Goal: Use online tool/utility: Use online tool/utility

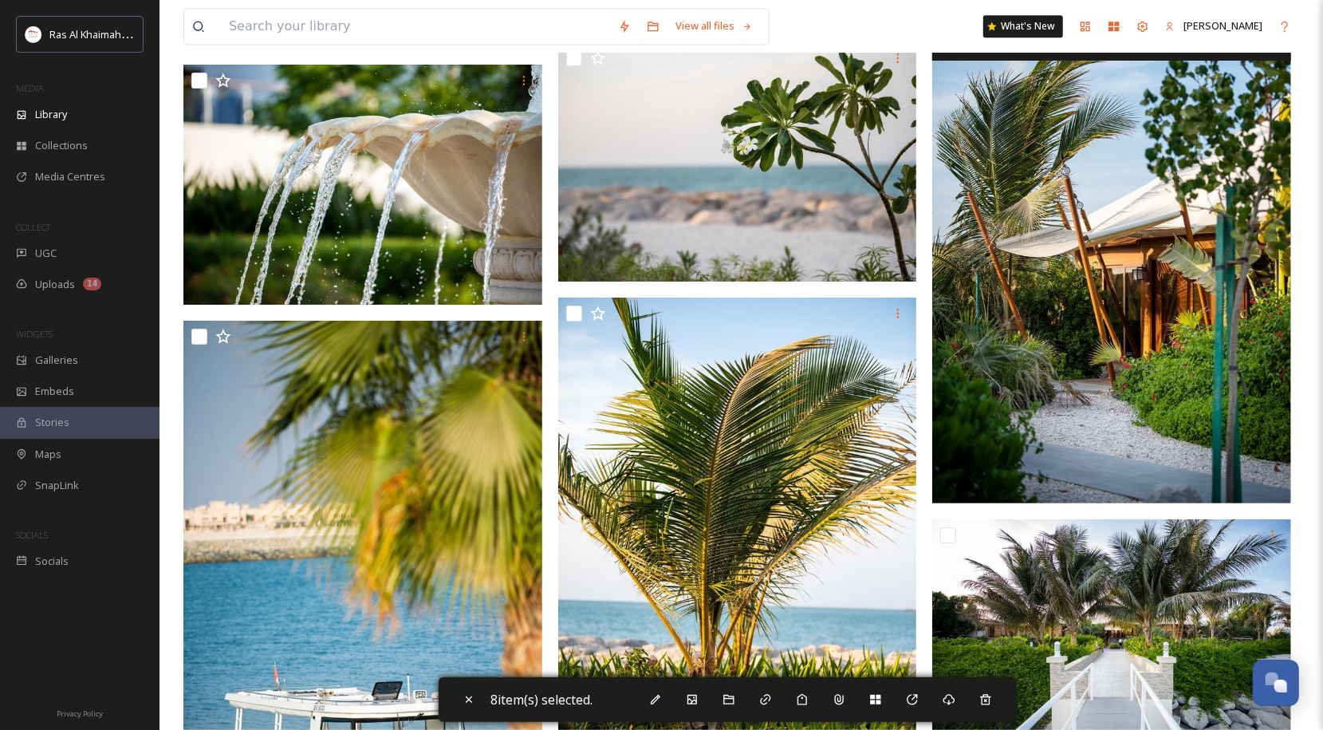
scroll to position [14756, 0]
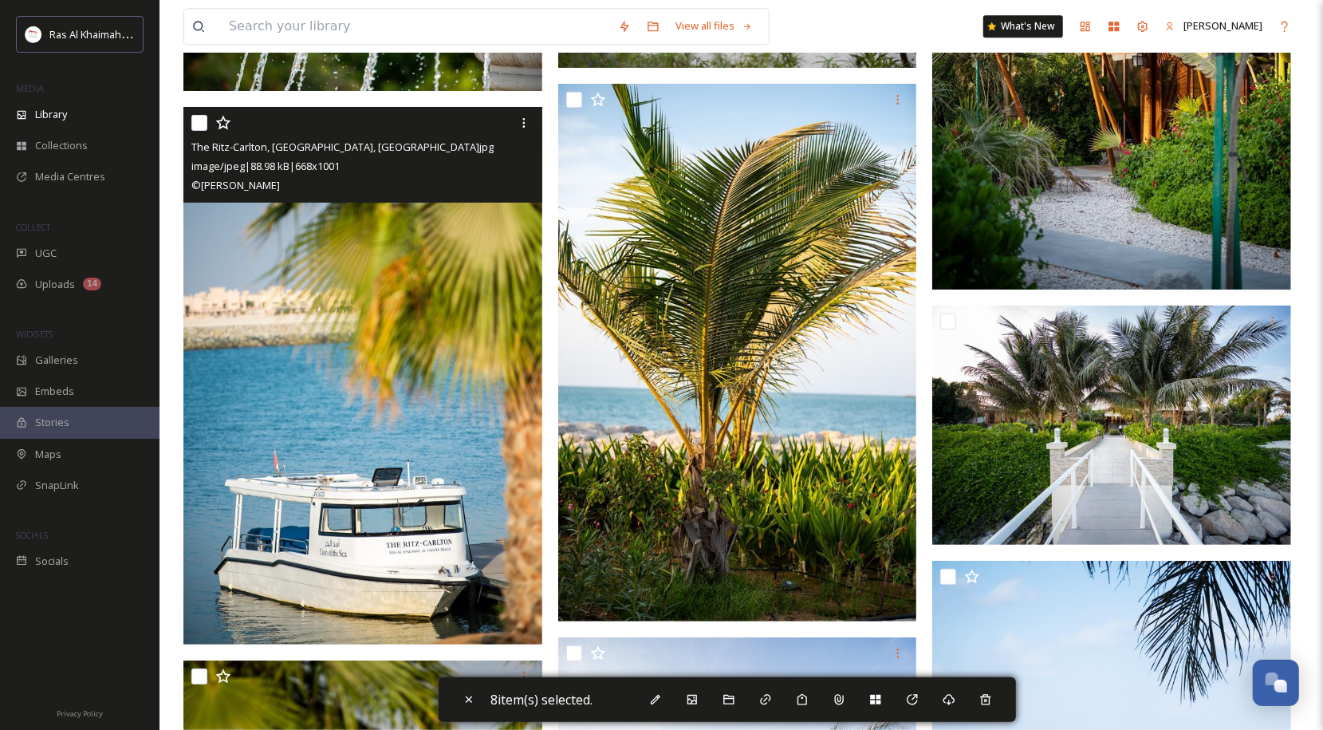
click at [201, 124] on input "checkbox" at bounding box center [199, 123] width 16 height 16
checkbox input "true"
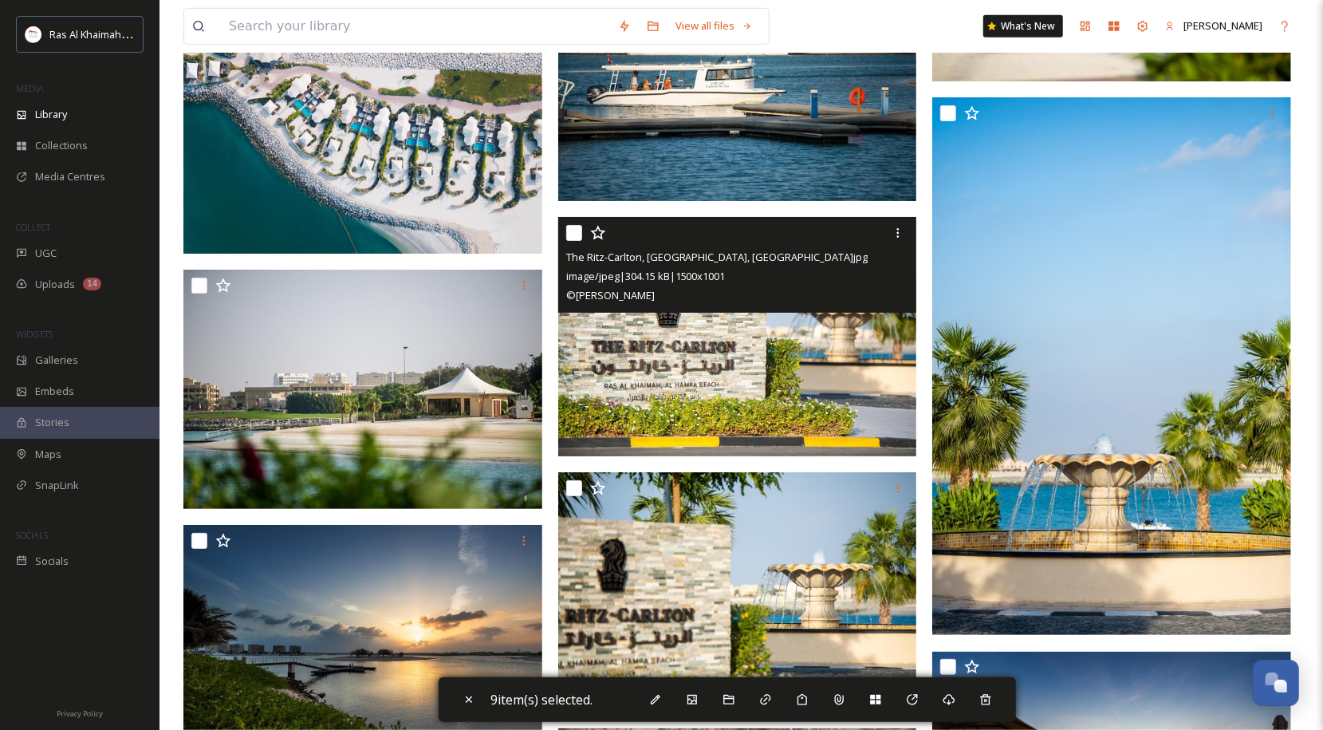
scroll to position [16351, 0]
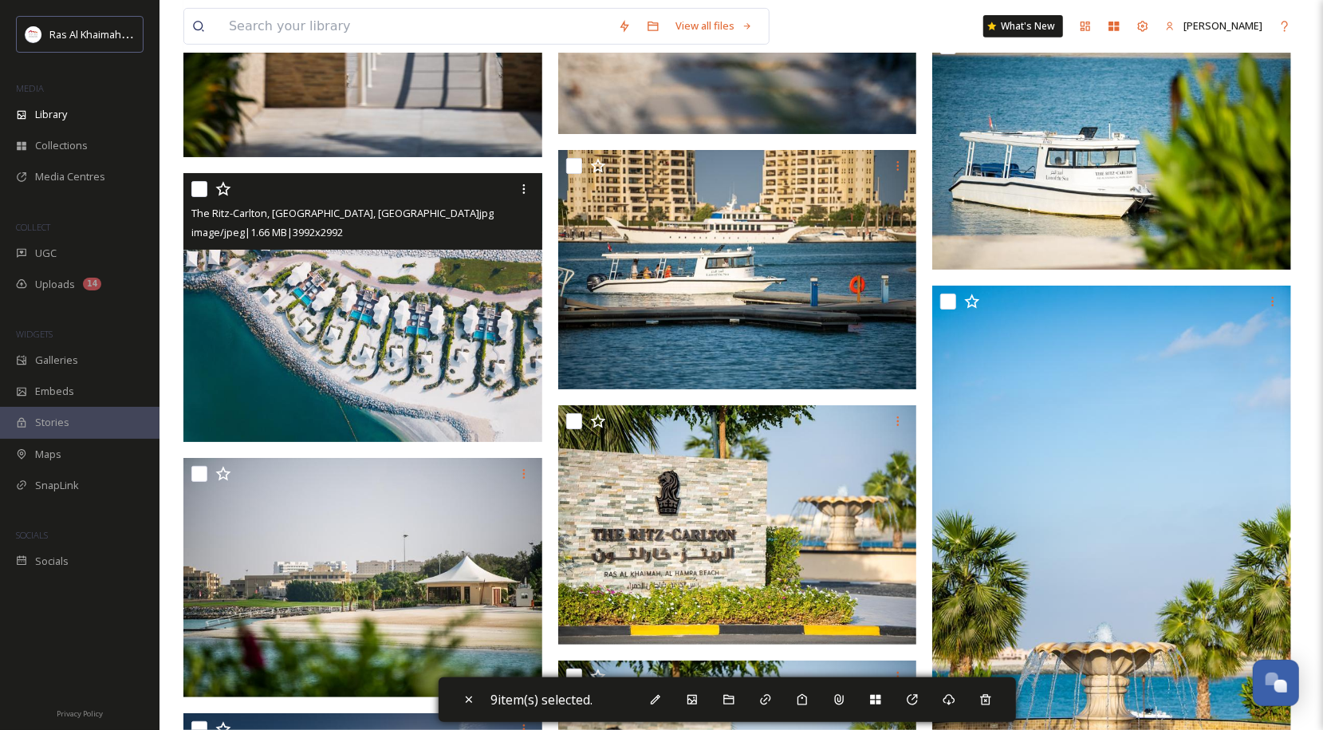
click at [198, 183] on input "checkbox" at bounding box center [199, 189] width 16 height 16
checkbox input "true"
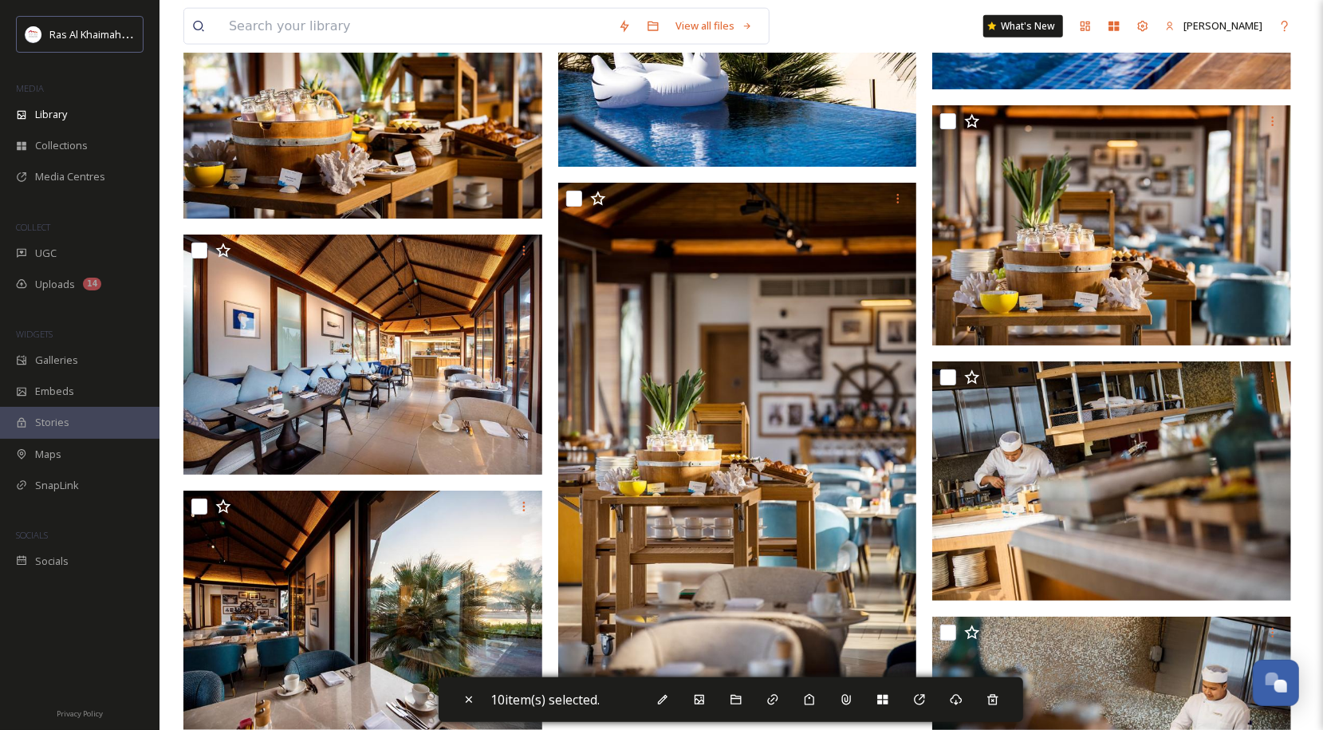
scroll to position [21216, 0]
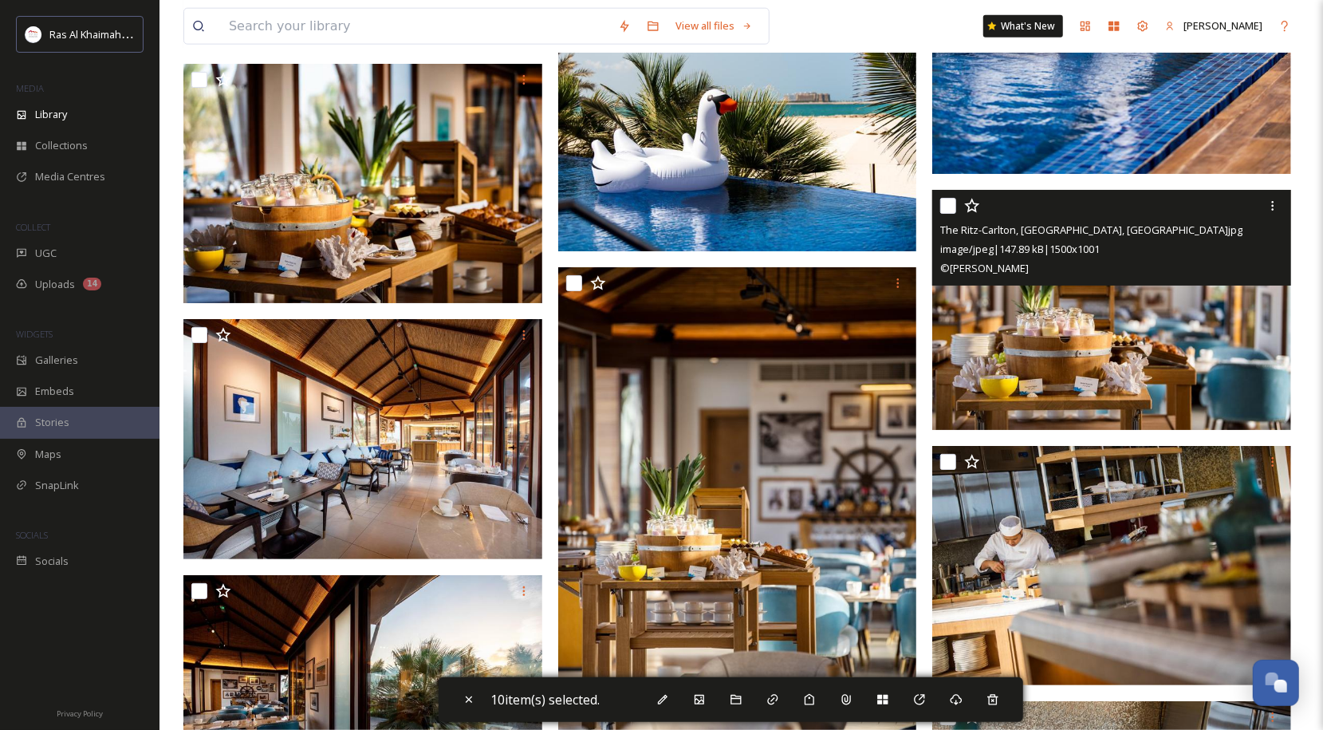
click at [952, 201] on input "checkbox" at bounding box center [948, 206] width 16 height 16
checkbox input "true"
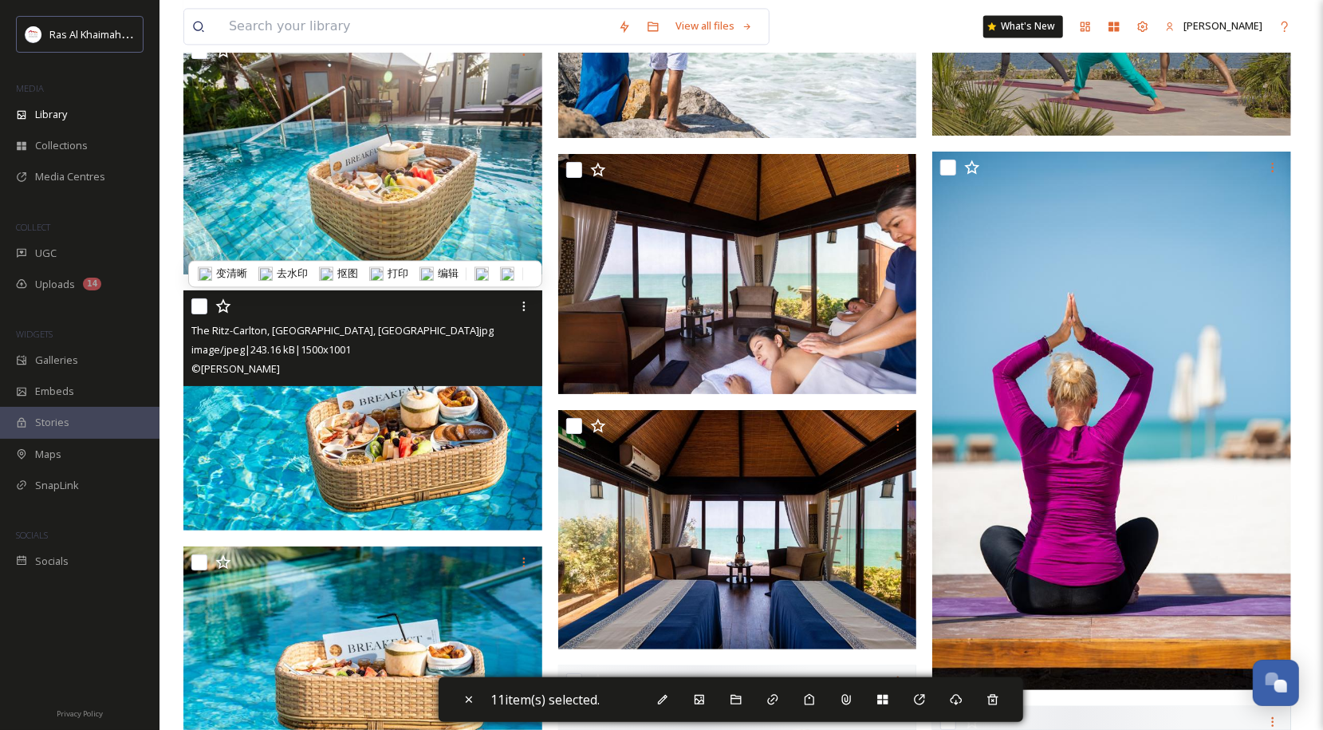
scroll to position [26241, 0]
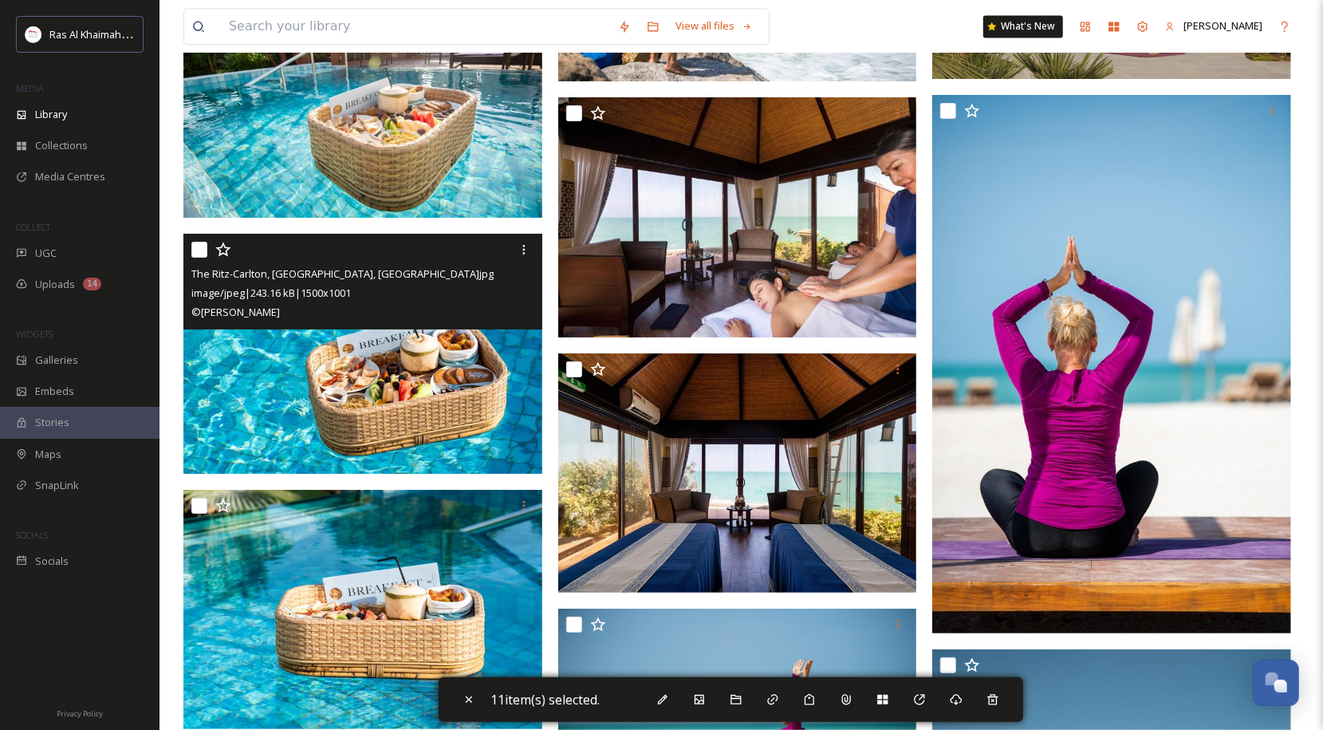
click at [198, 240] on div at bounding box center [364, 249] width 347 height 29
click at [202, 247] on input "checkbox" at bounding box center [199, 250] width 16 height 16
checkbox input "true"
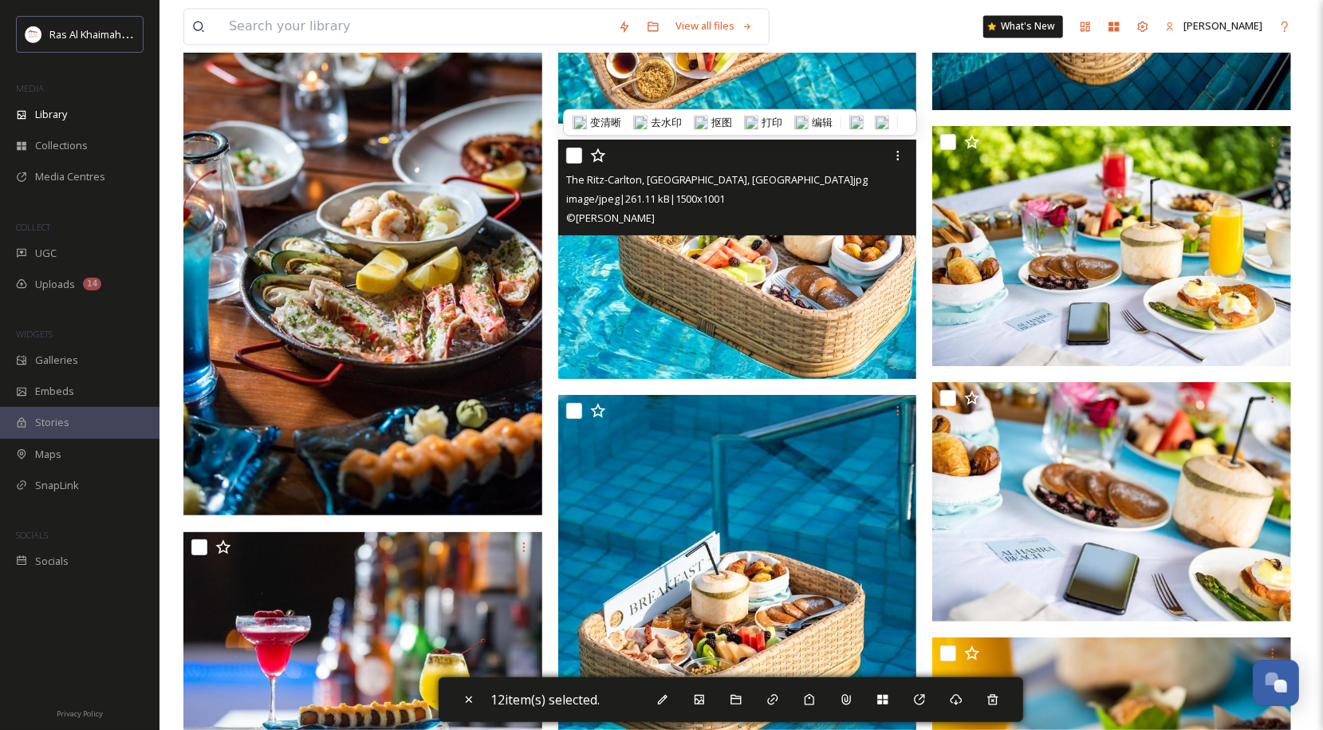
scroll to position [29831, 0]
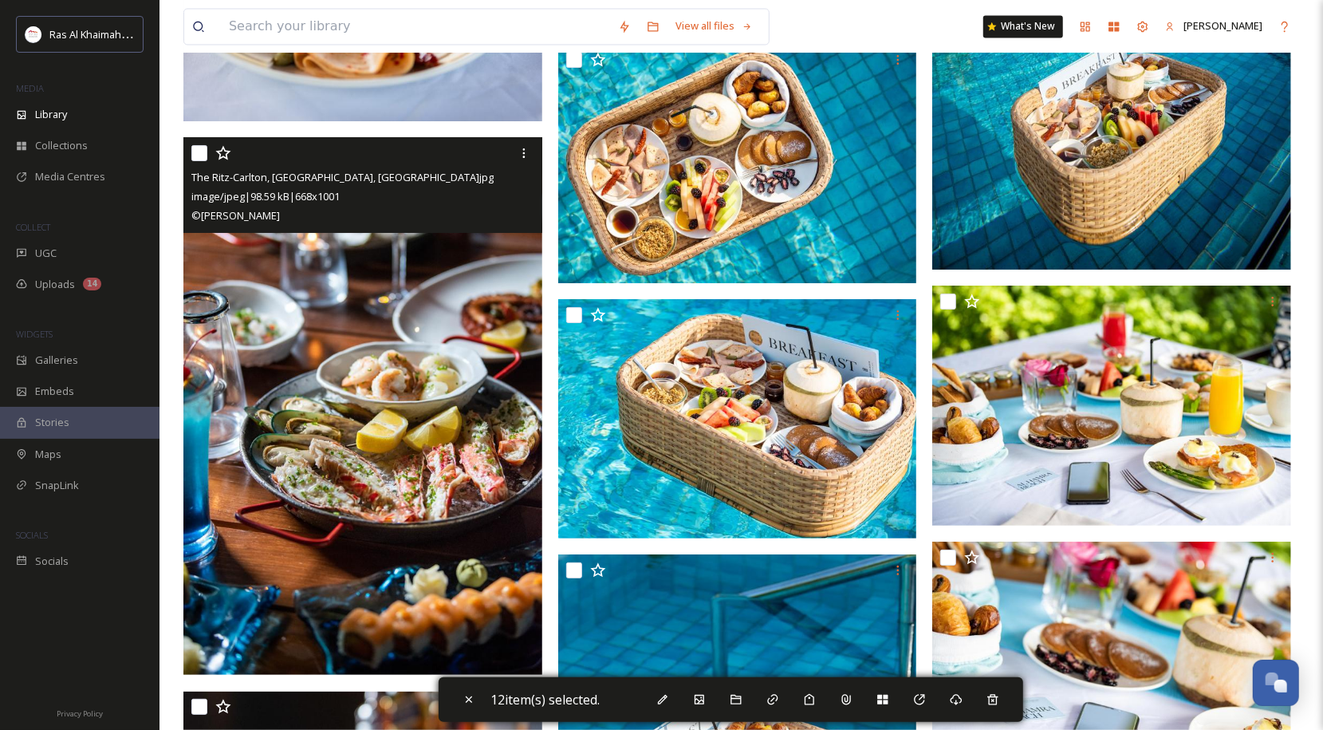
click at [201, 156] on input "checkbox" at bounding box center [199, 153] width 16 height 16
checkbox input "true"
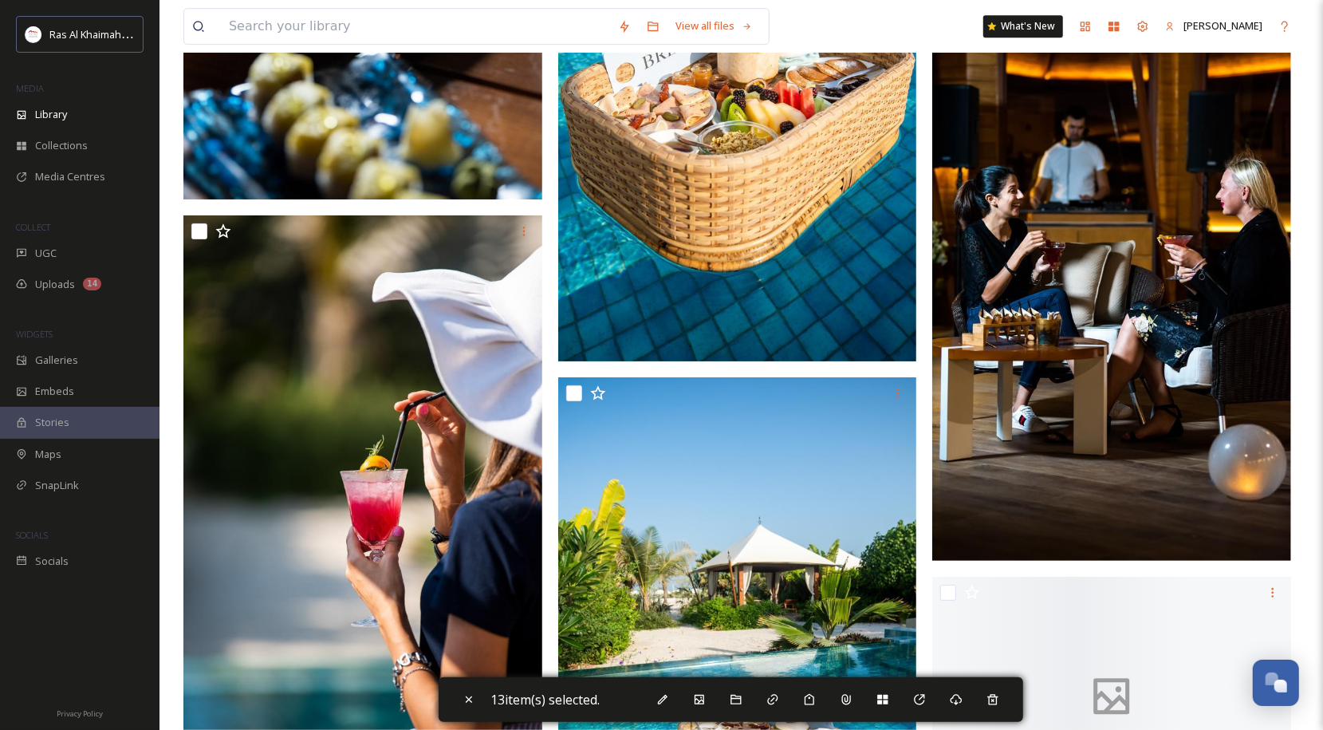
scroll to position [31346, 0]
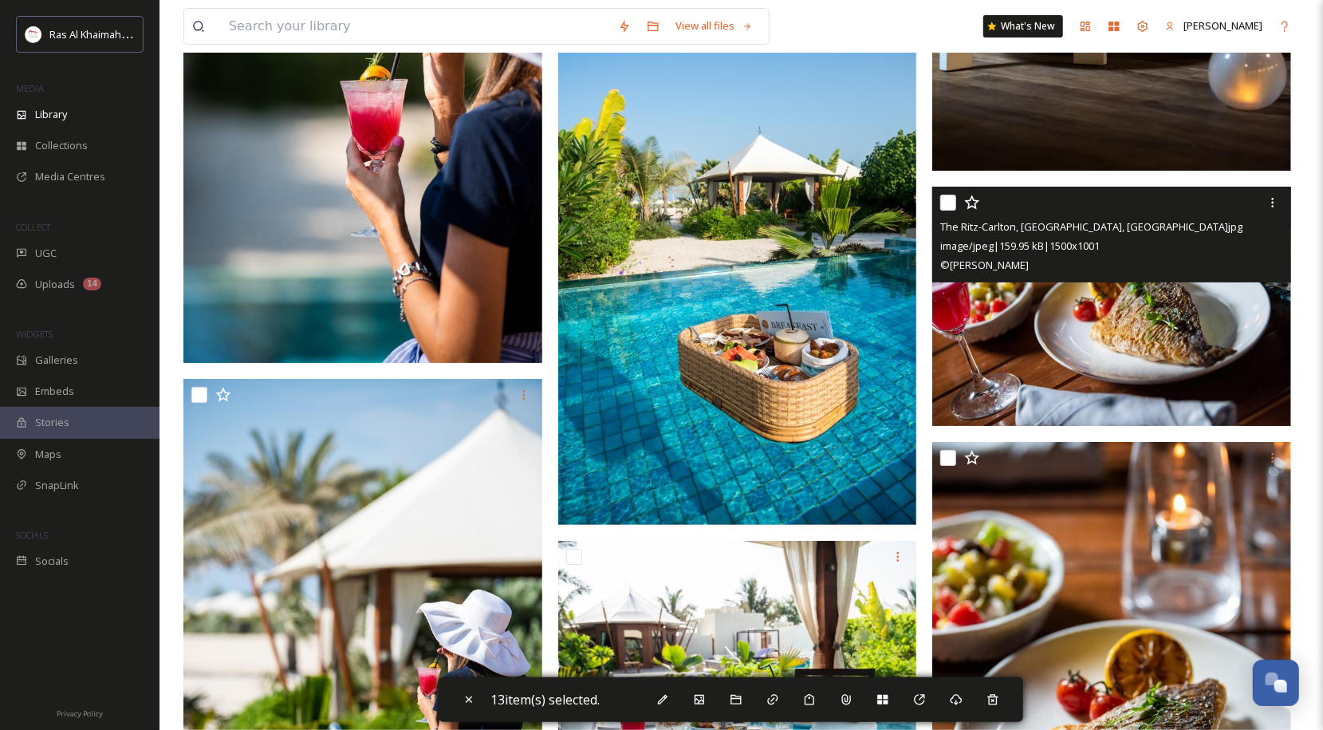
click at [951, 207] on input "checkbox" at bounding box center [948, 203] width 16 height 16
checkbox input "true"
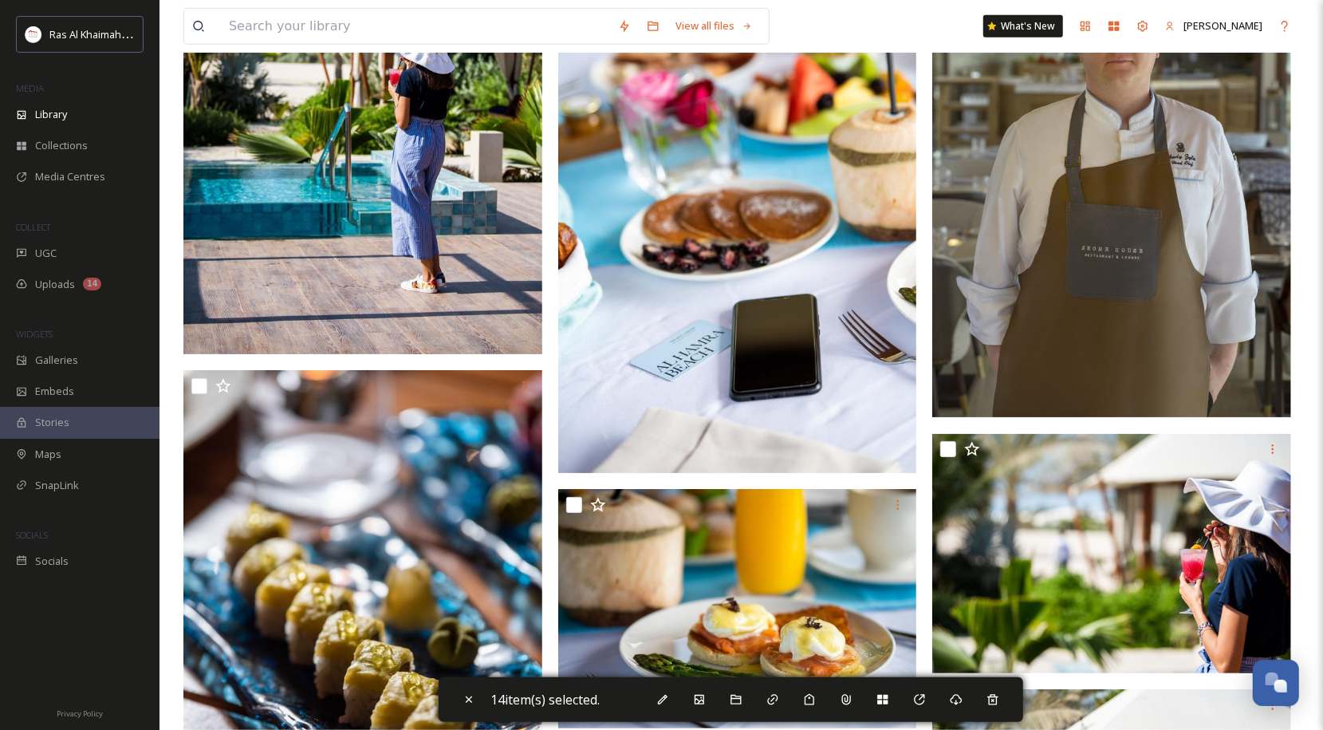
scroll to position [32941, 0]
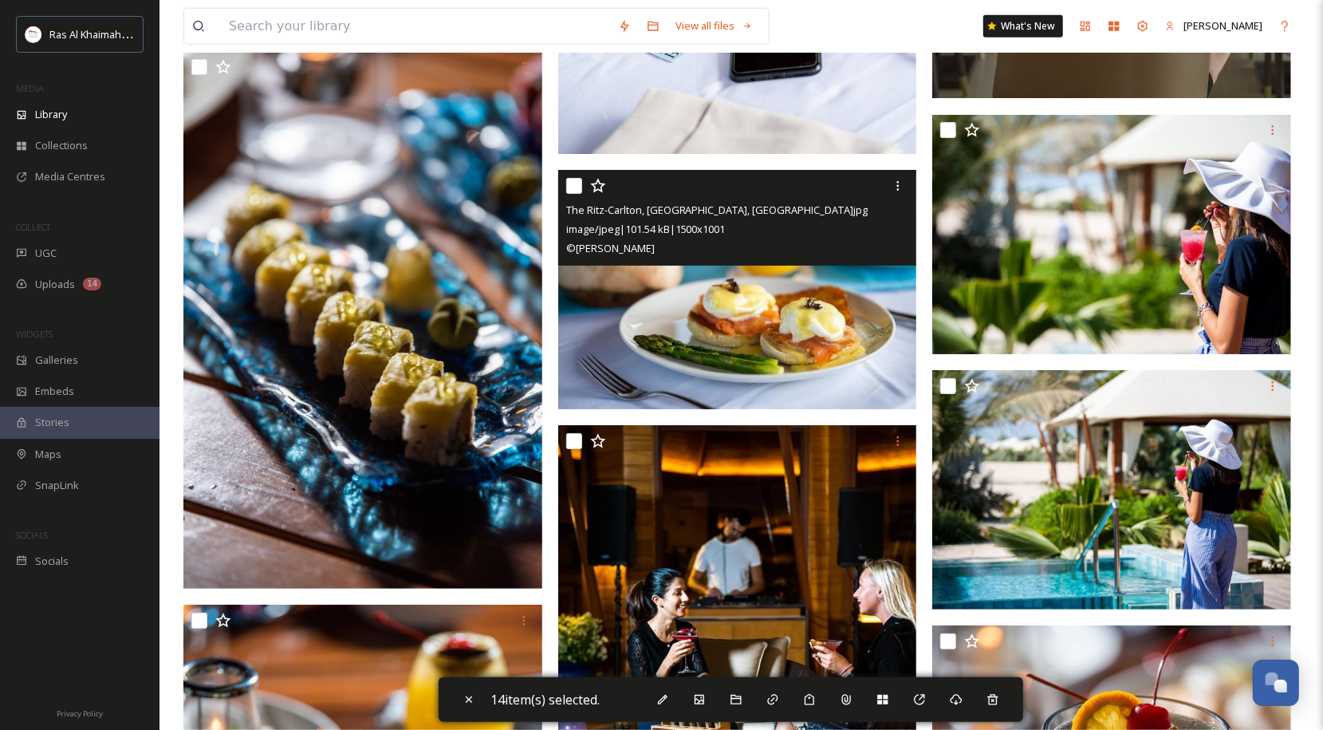
click at [568, 181] on input "checkbox" at bounding box center [574, 186] width 16 height 16
checkbox input "true"
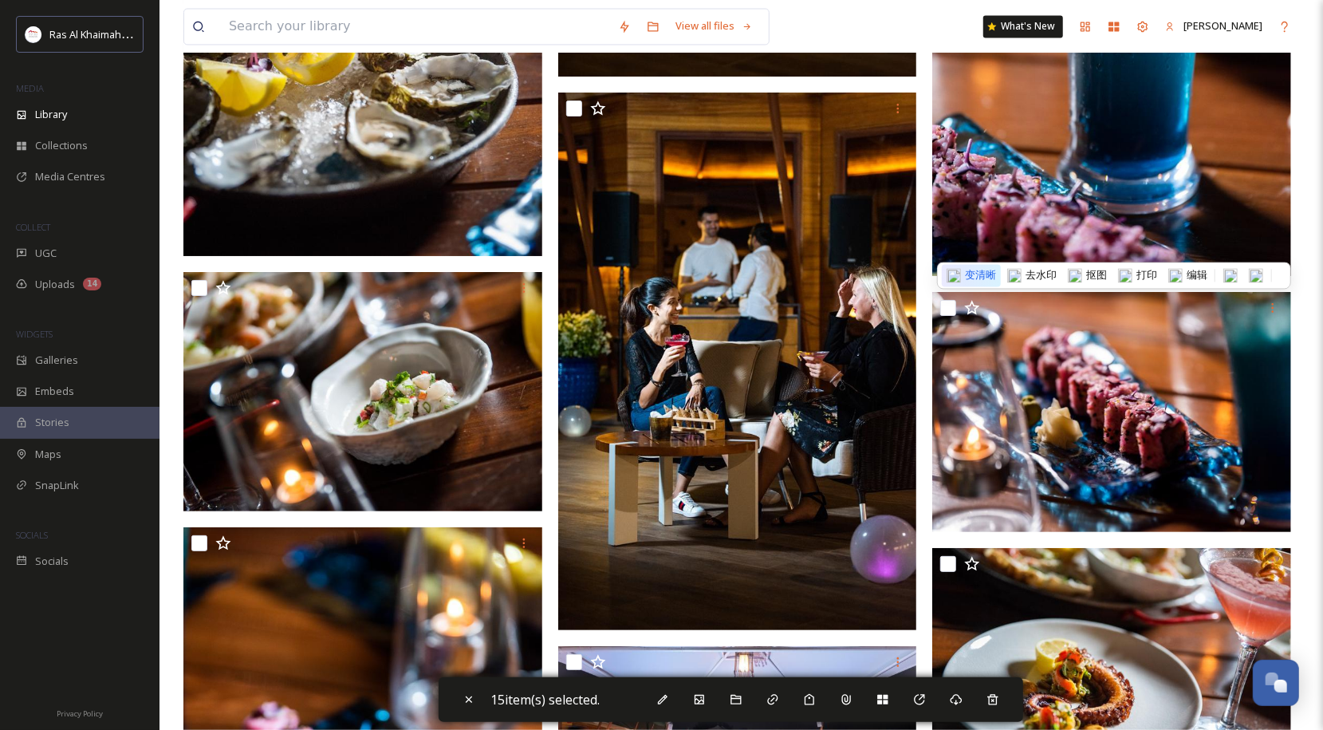
scroll to position [33819, 0]
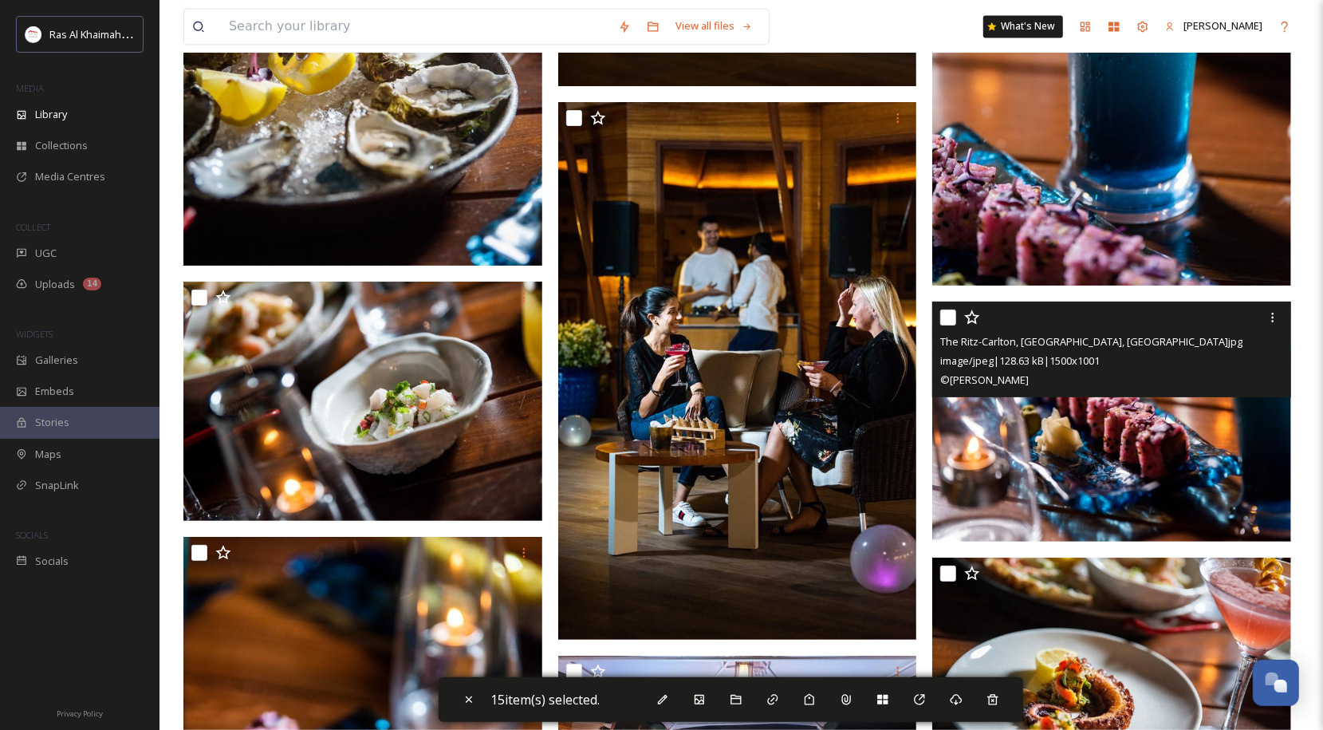
click at [950, 314] on input "checkbox" at bounding box center [948, 317] width 16 height 16
checkbox input "true"
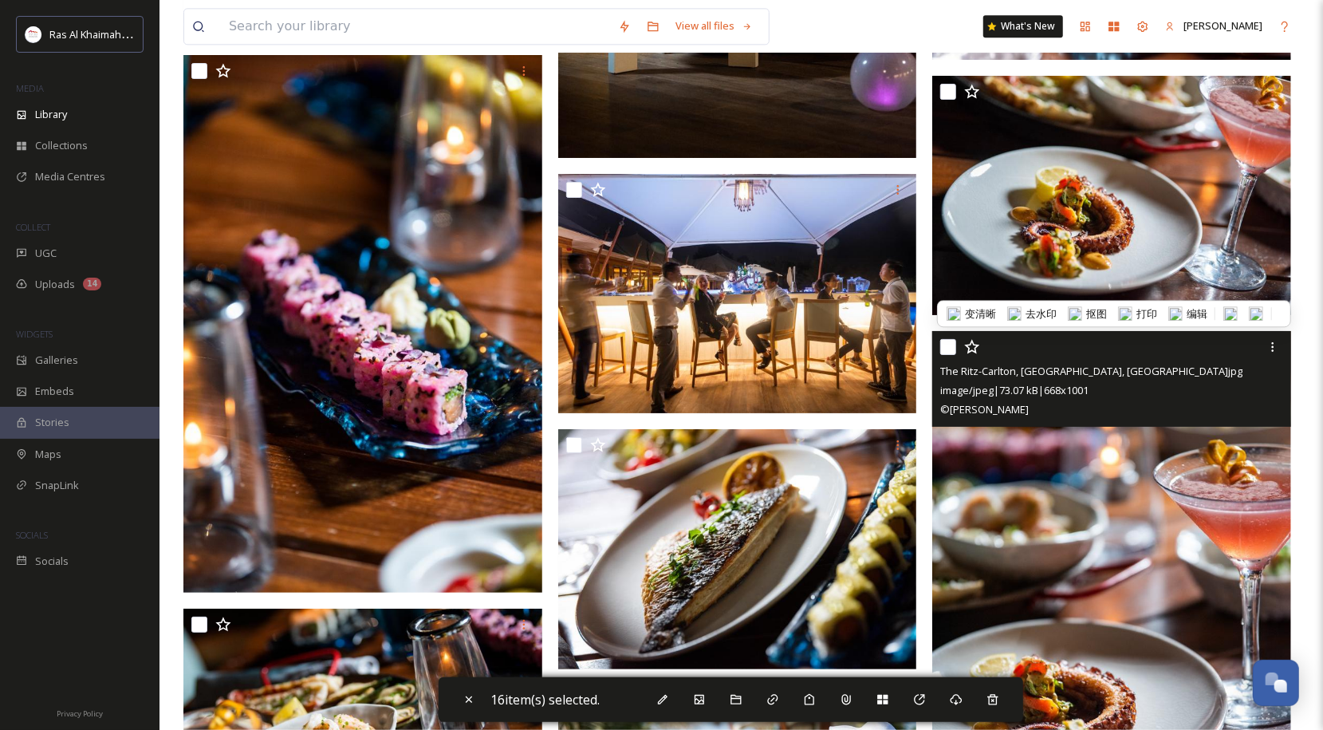
scroll to position [34537, 0]
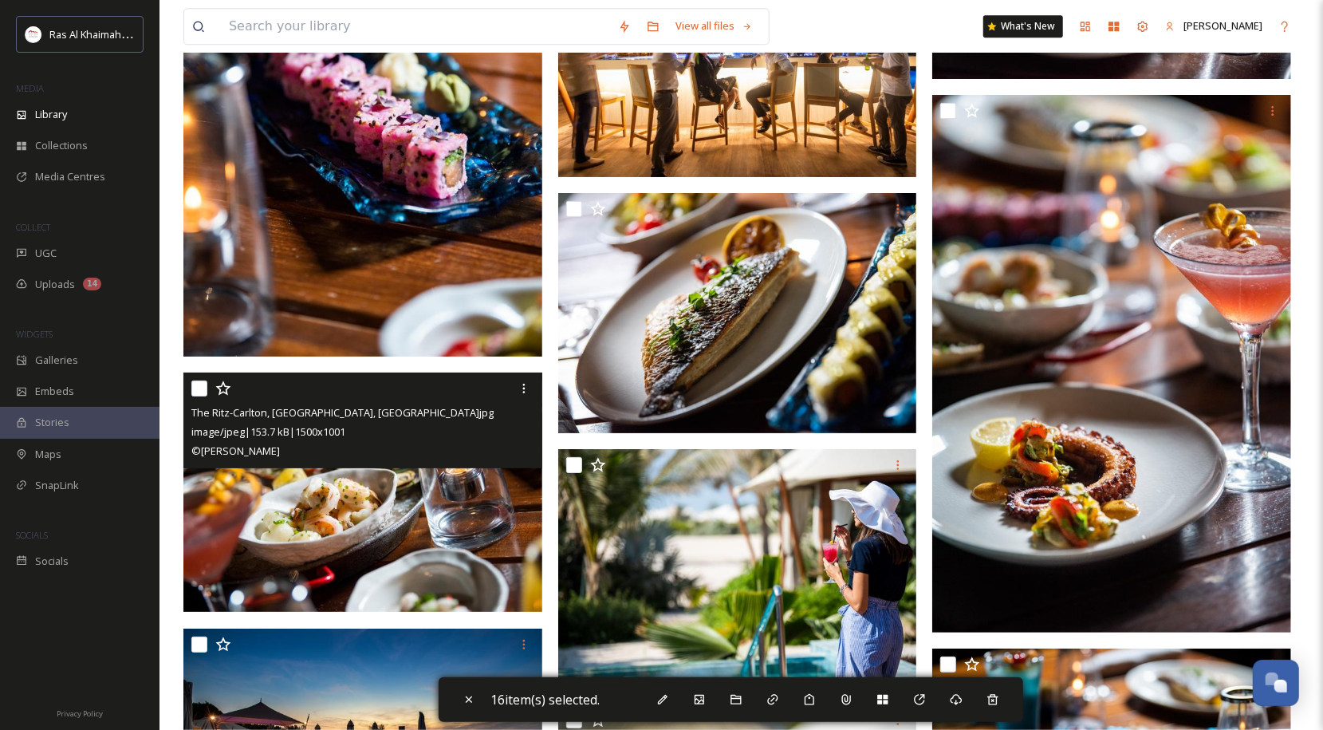
click at [204, 384] on input "checkbox" at bounding box center [199, 388] width 16 height 16
checkbox input "true"
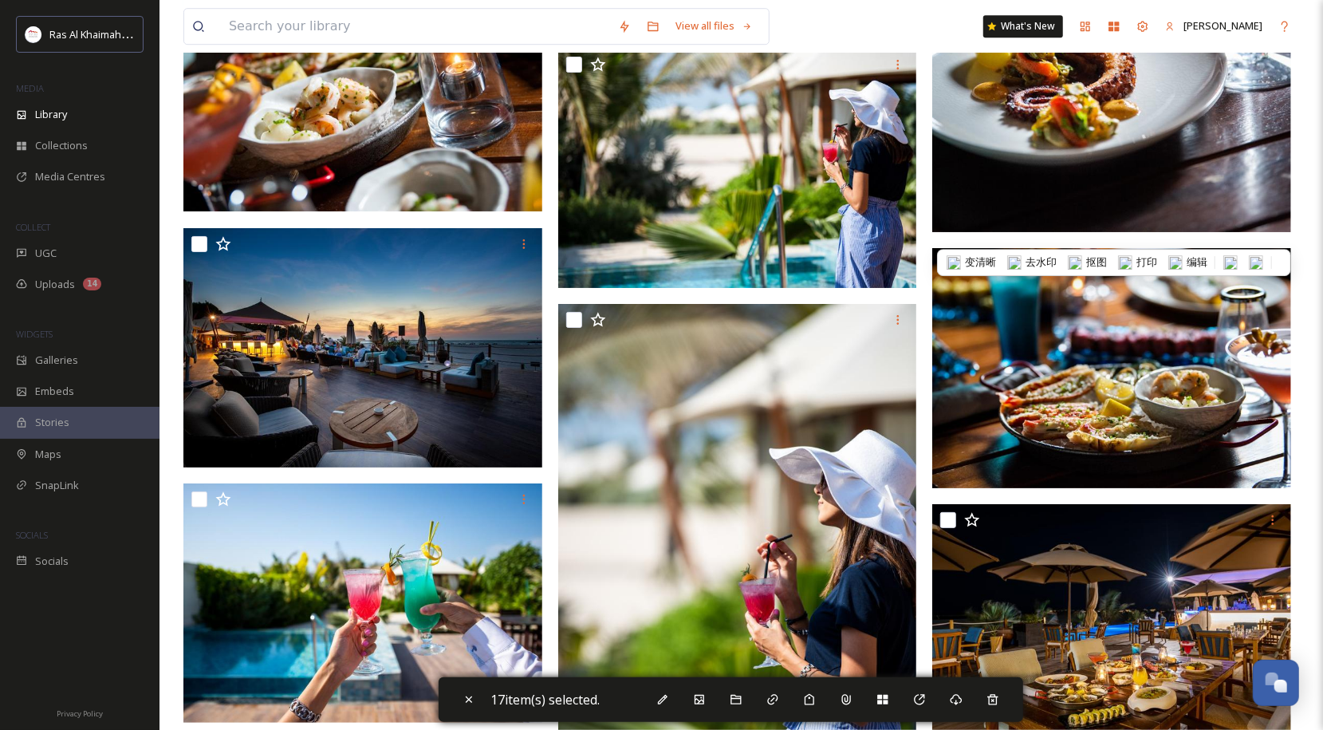
scroll to position [34935, 0]
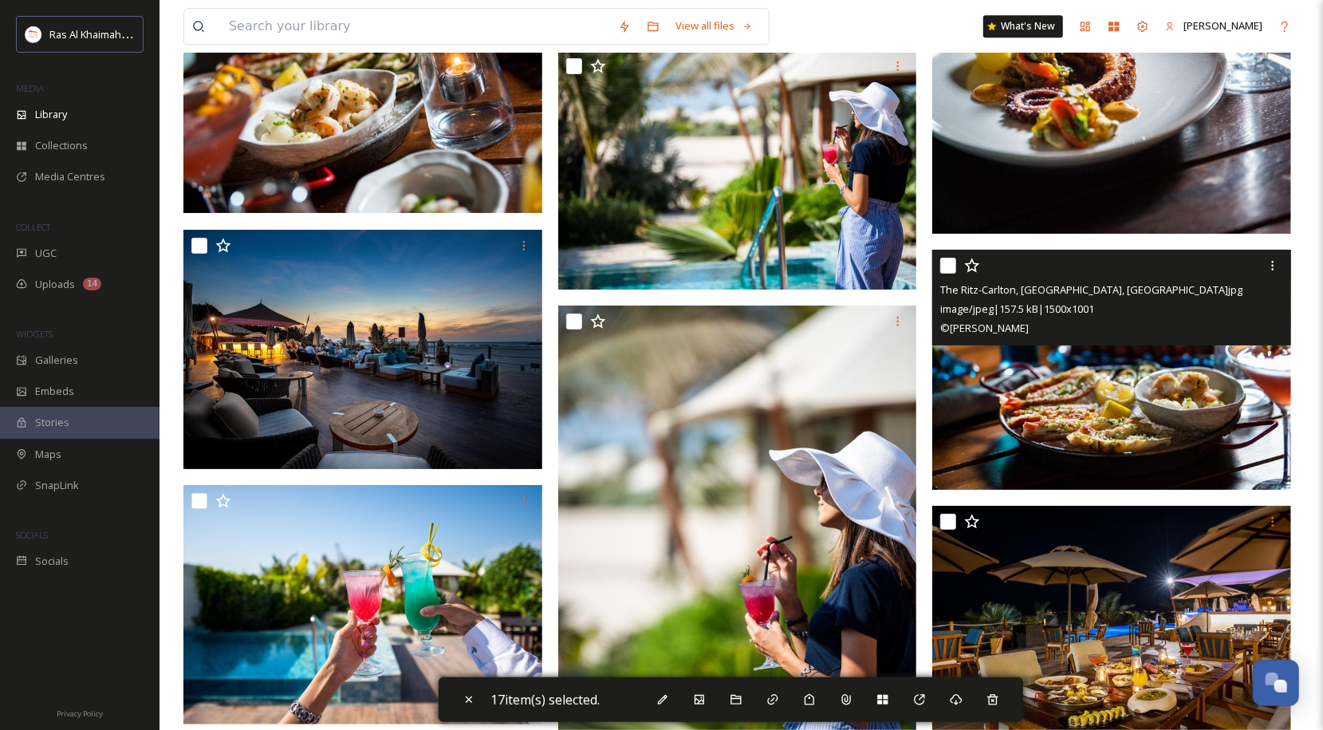
click at [948, 270] on input "checkbox" at bounding box center [948, 266] width 16 height 16
checkbox input "true"
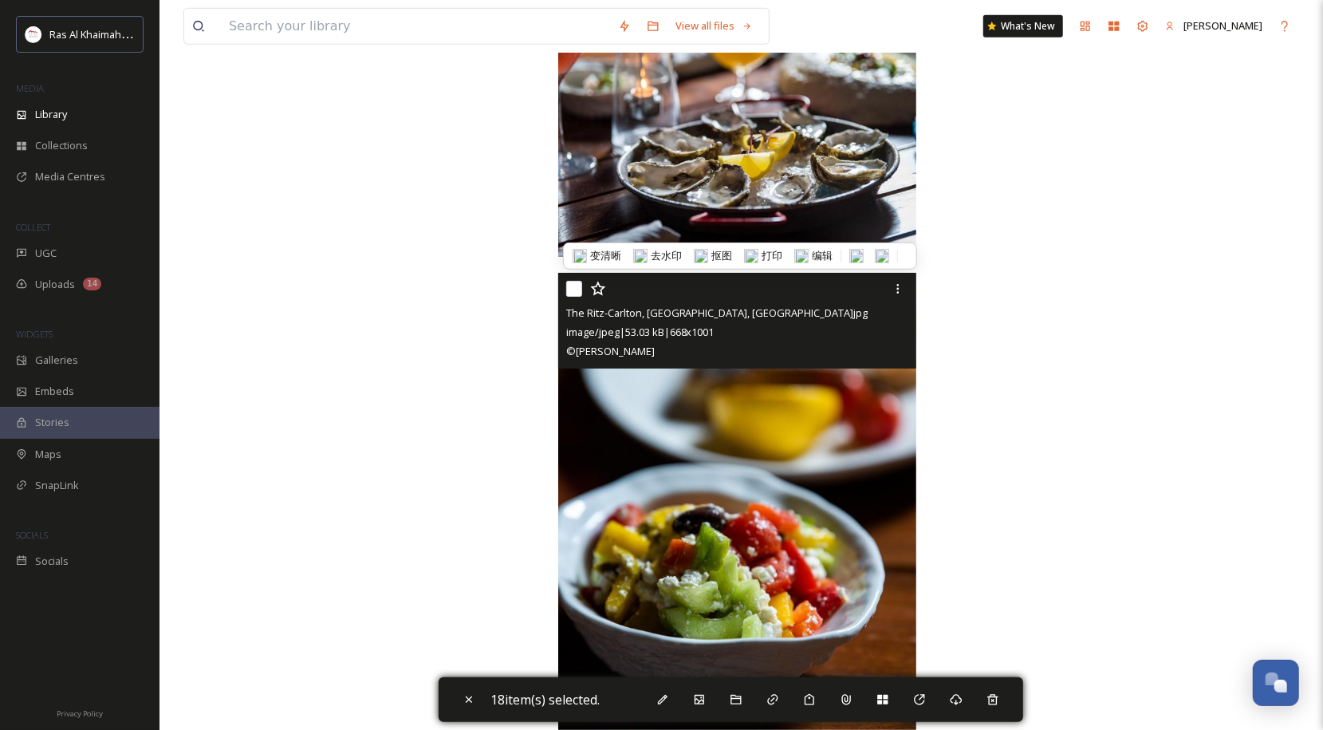
scroll to position [36291, 0]
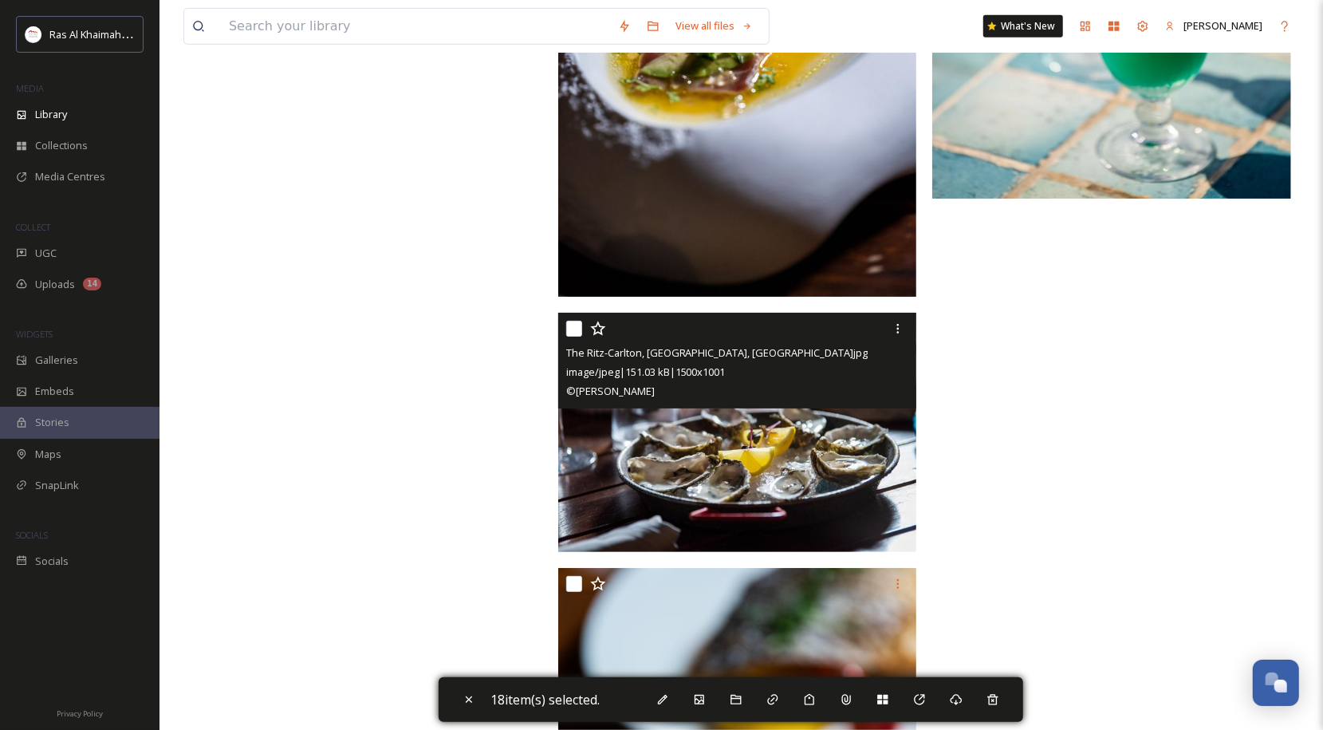
click at [573, 326] on input "checkbox" at bounding box center [574, 329] width 16 height 16
checkbox input "true"
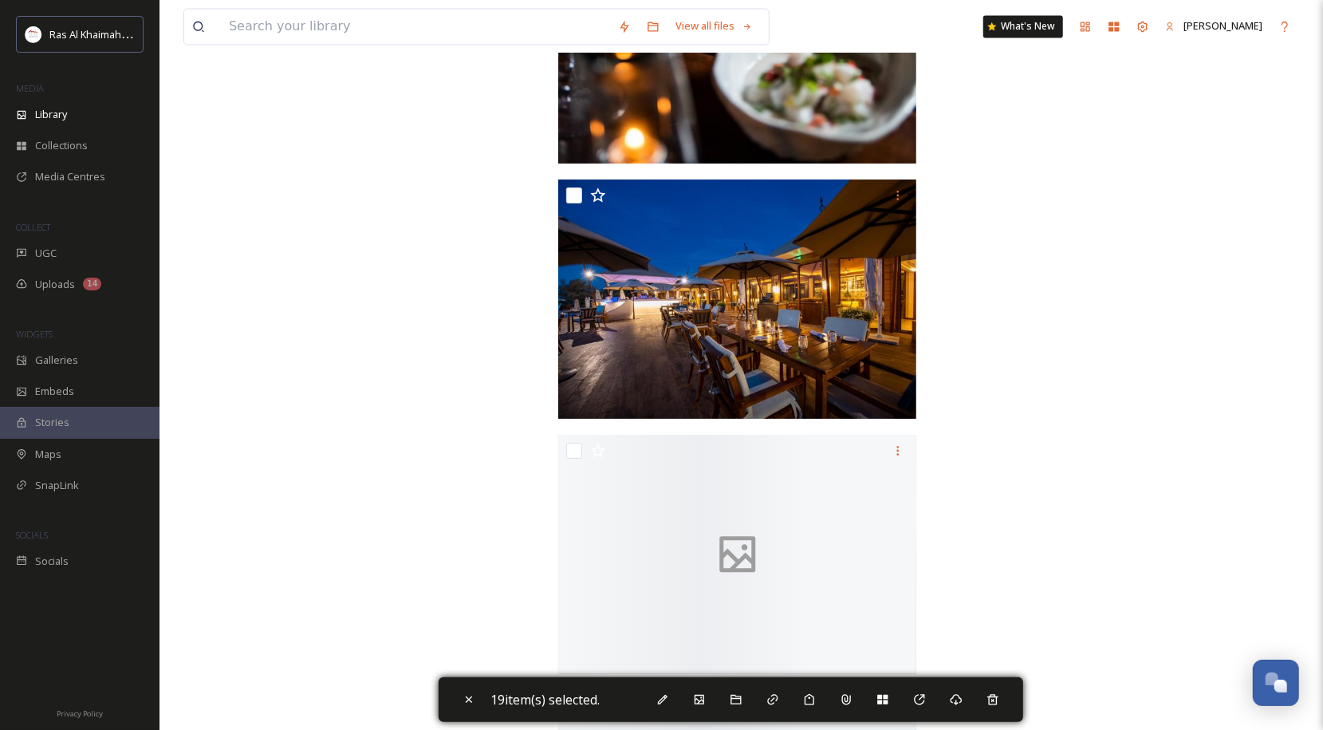
scroll to position [37807, 0]
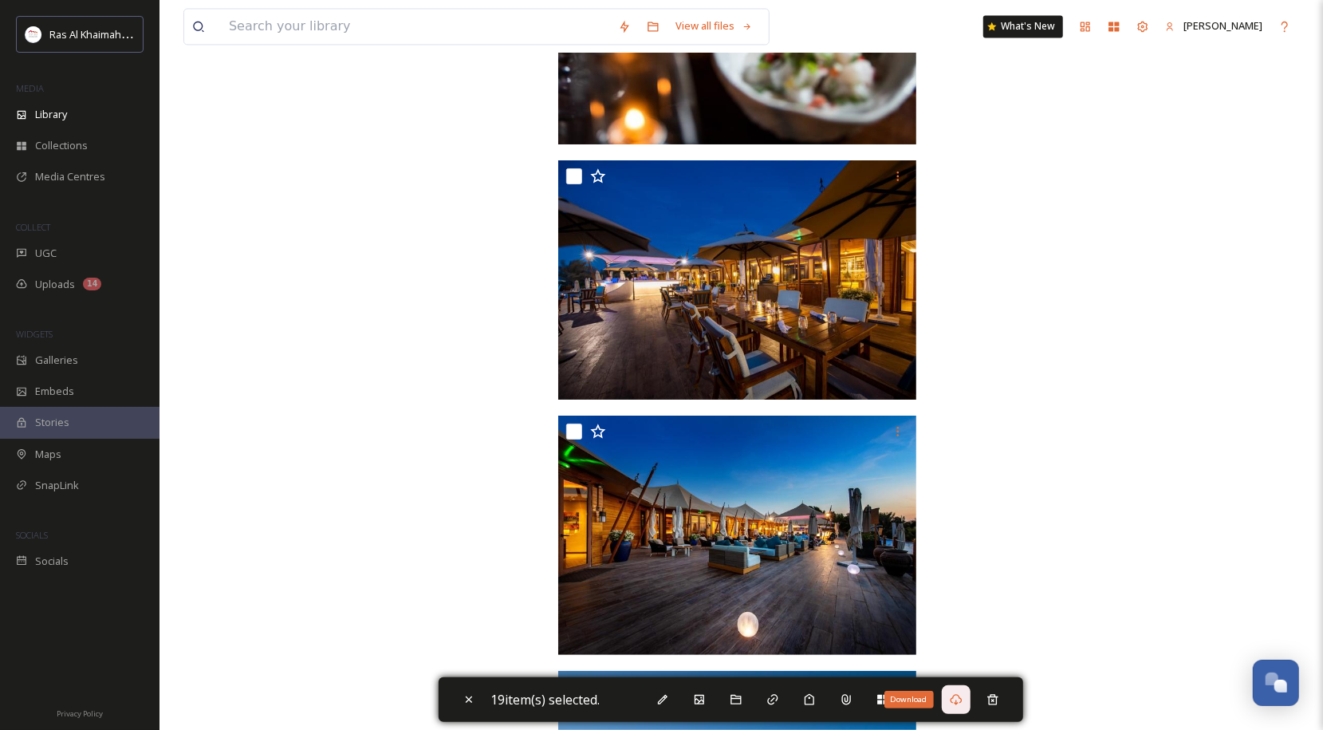
click at [960, 703] on icon at bounding box center [956, 699] width 12 height 11
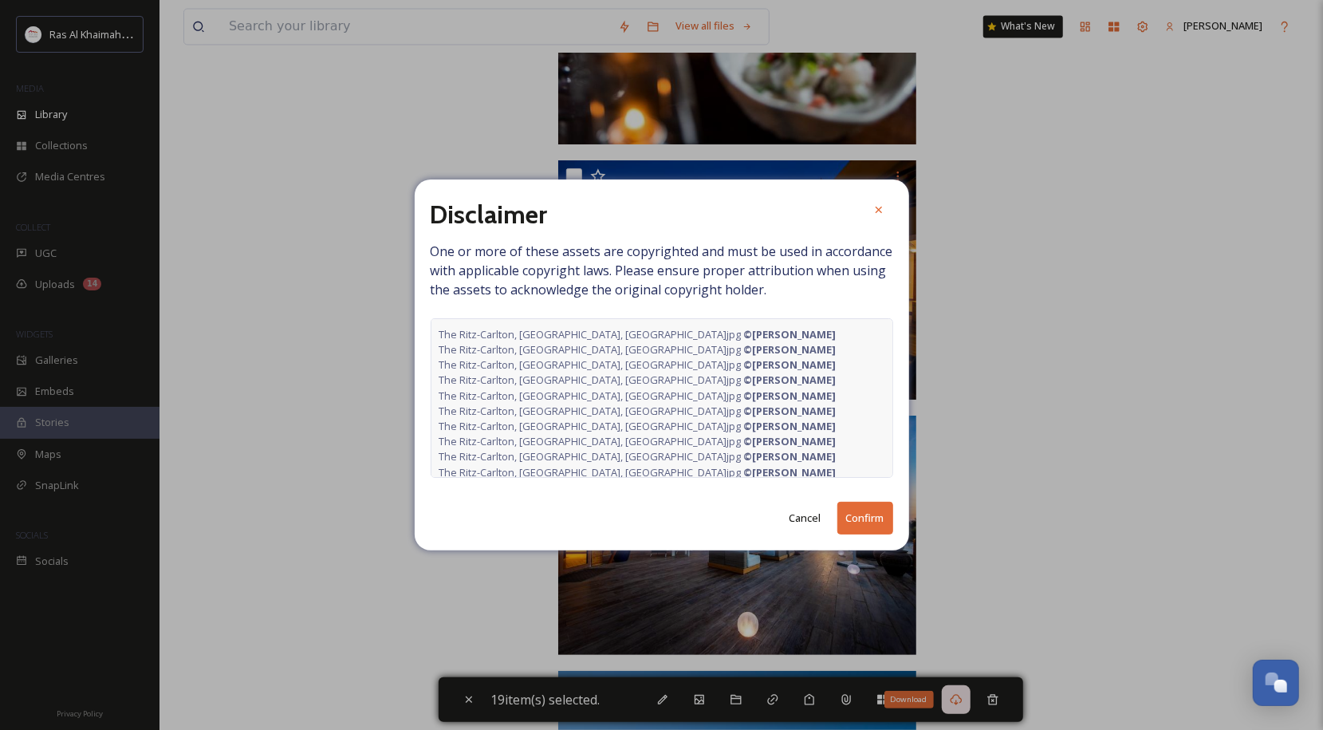
click at [861, 517] on button "Confirm" at bounding box center [865, 518] width 56 height 33
